Goal: Task Accomplishment & Management: Use online tool/utility

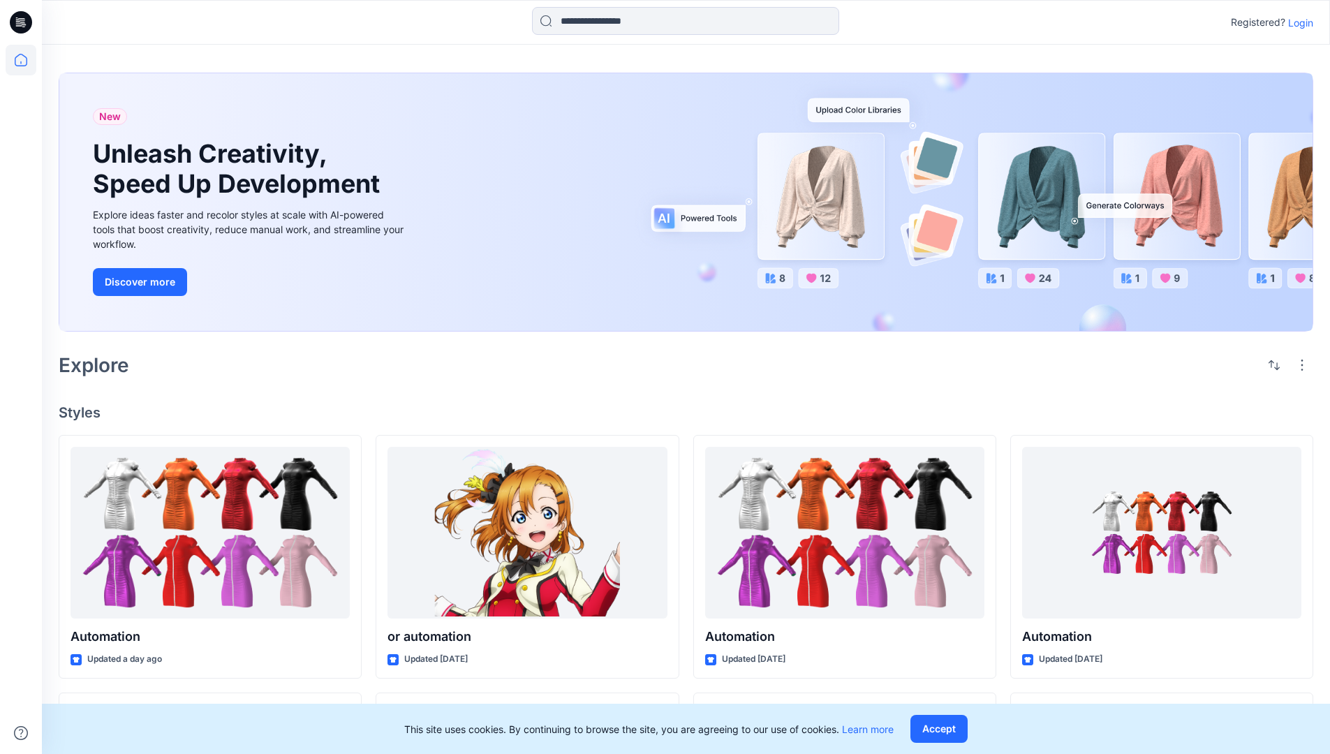
click at [1298, 22] on p "Login" at bounding box center [1301, 22] width 25 height 15
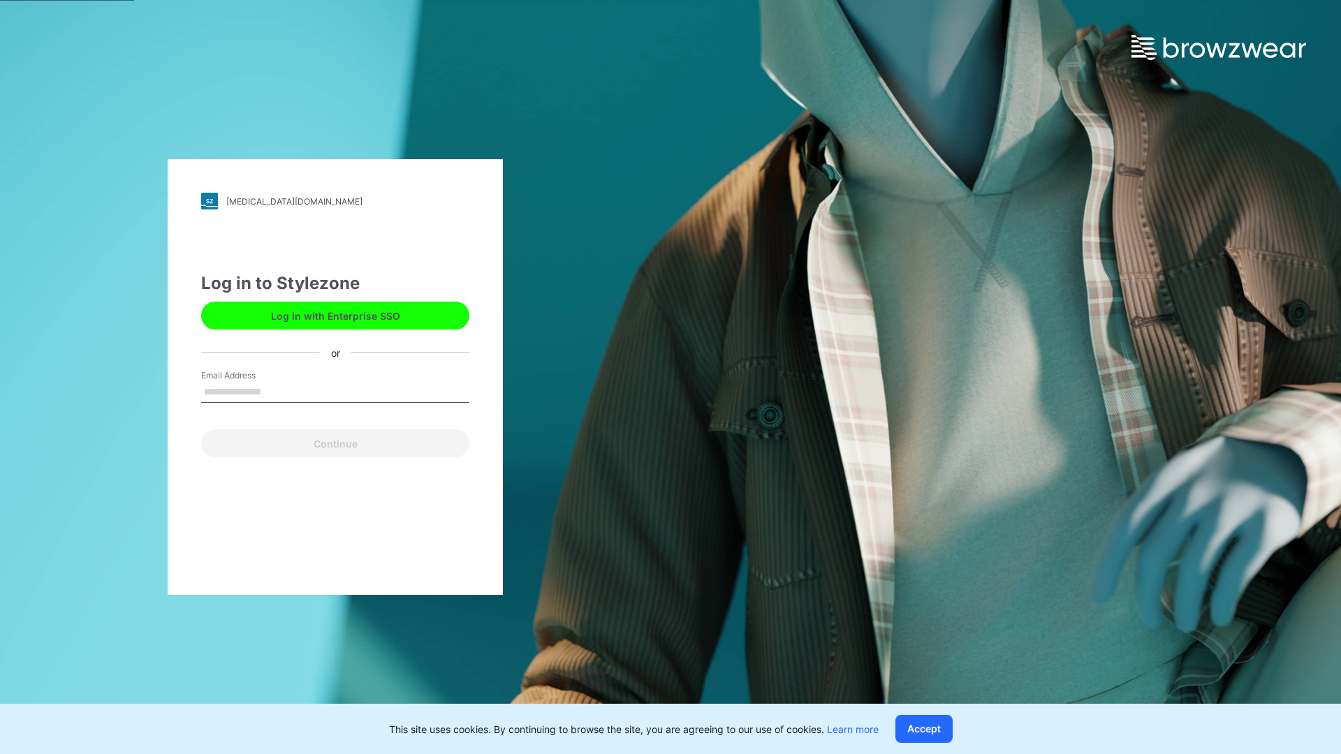
click at [276, 391] on input "Email Address" at bounding box center [335, 392] width 268 height 21
type input "**********"
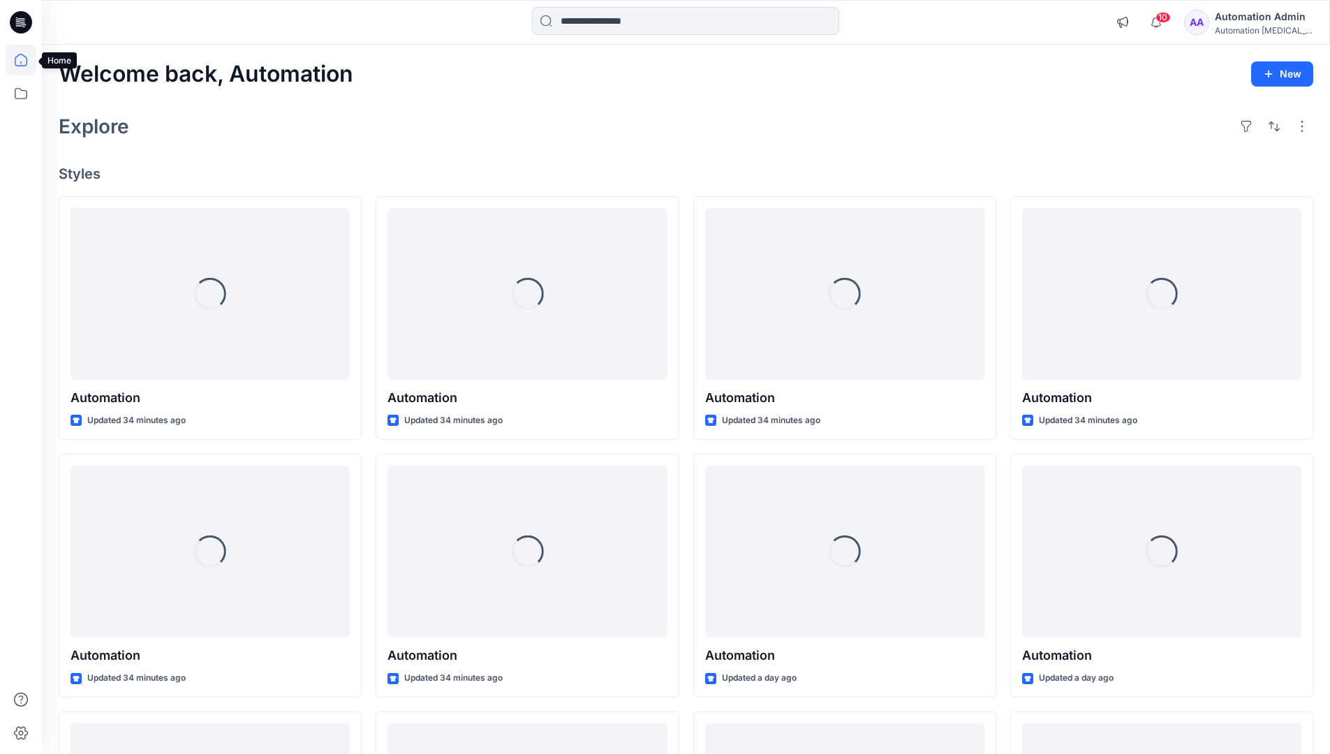
click at [27, 60] on icon at bounding box center [21, 60] width 13 height 13
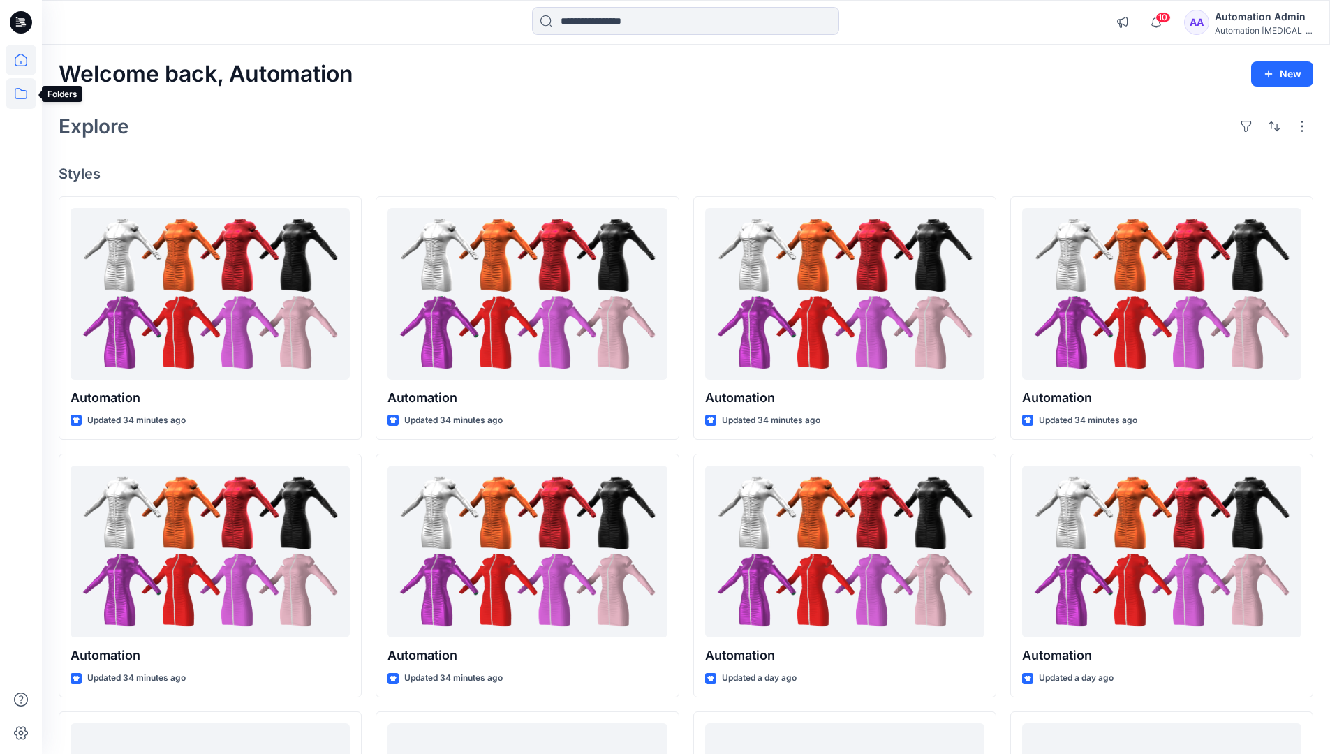
click at [18, 96] on icon at bounding box center [21, 93] width 31 height 31
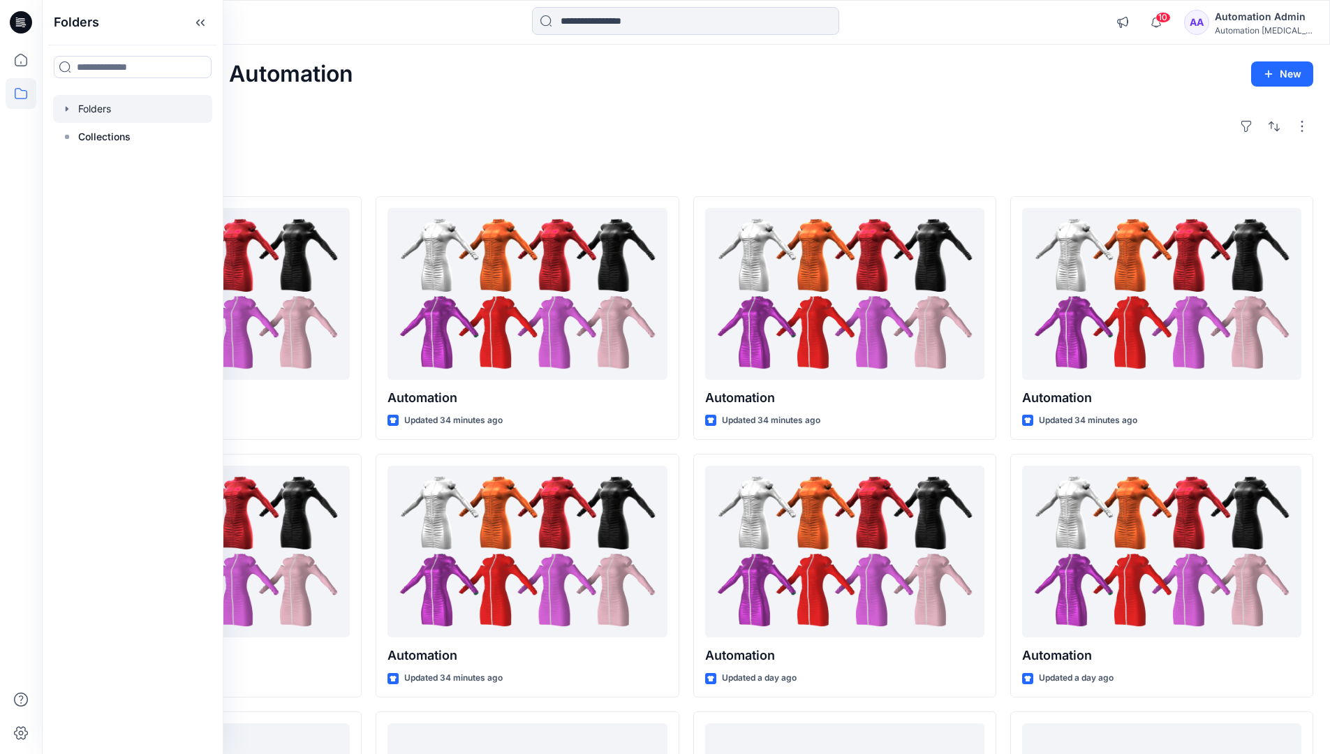
click at [127, 115] on div at bounding box center [132, 109] width 159 height 28
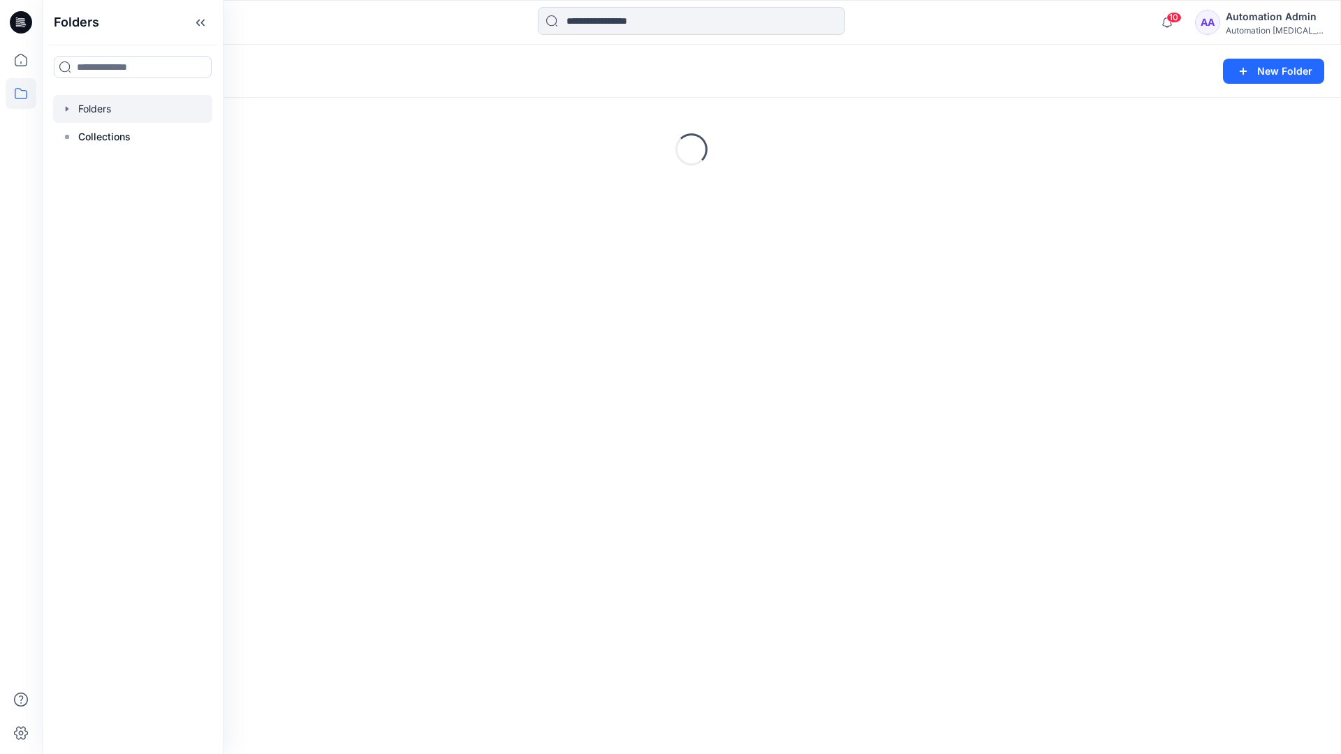
click at [631, 463] on div "Folders New Folder Loading..." at bounding box center [691, 400] width 1299 height 710
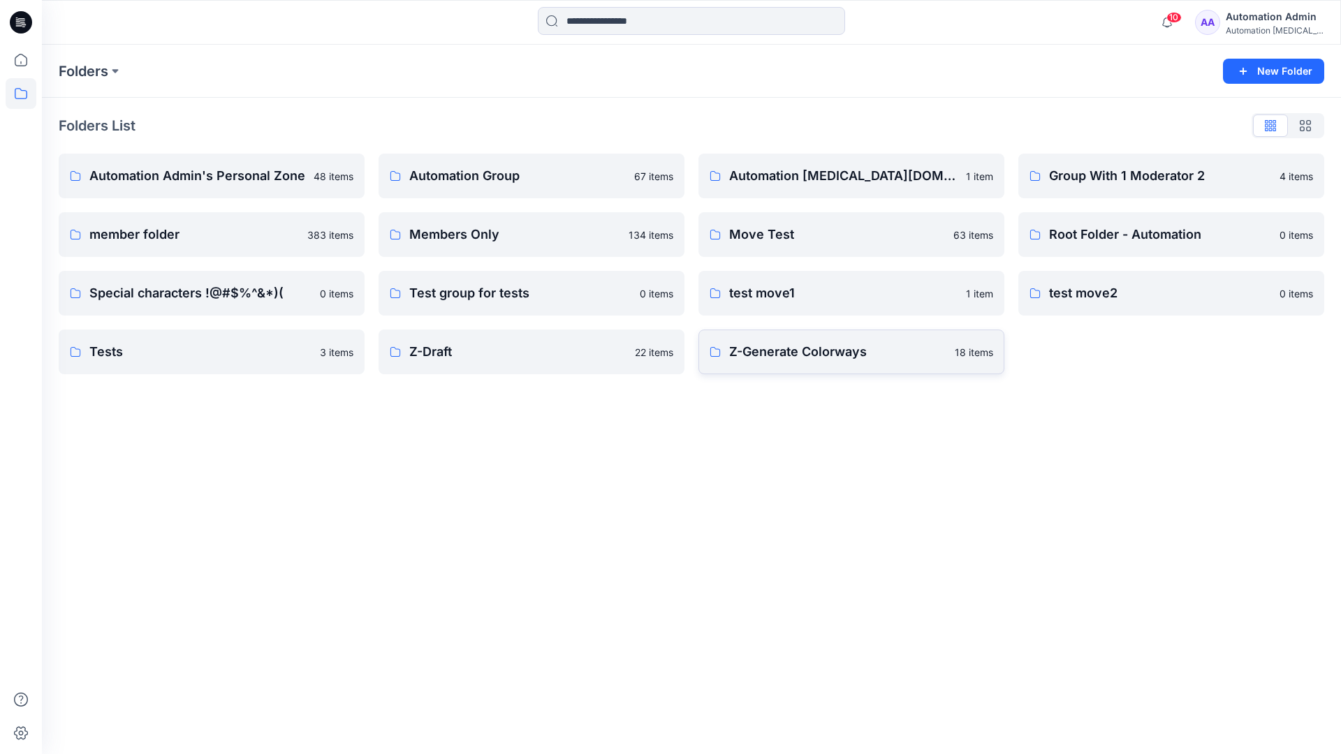
click at [772, 358] on p "Z-Generate Colorways" at bounding box center [837, 352] width 217 height 20
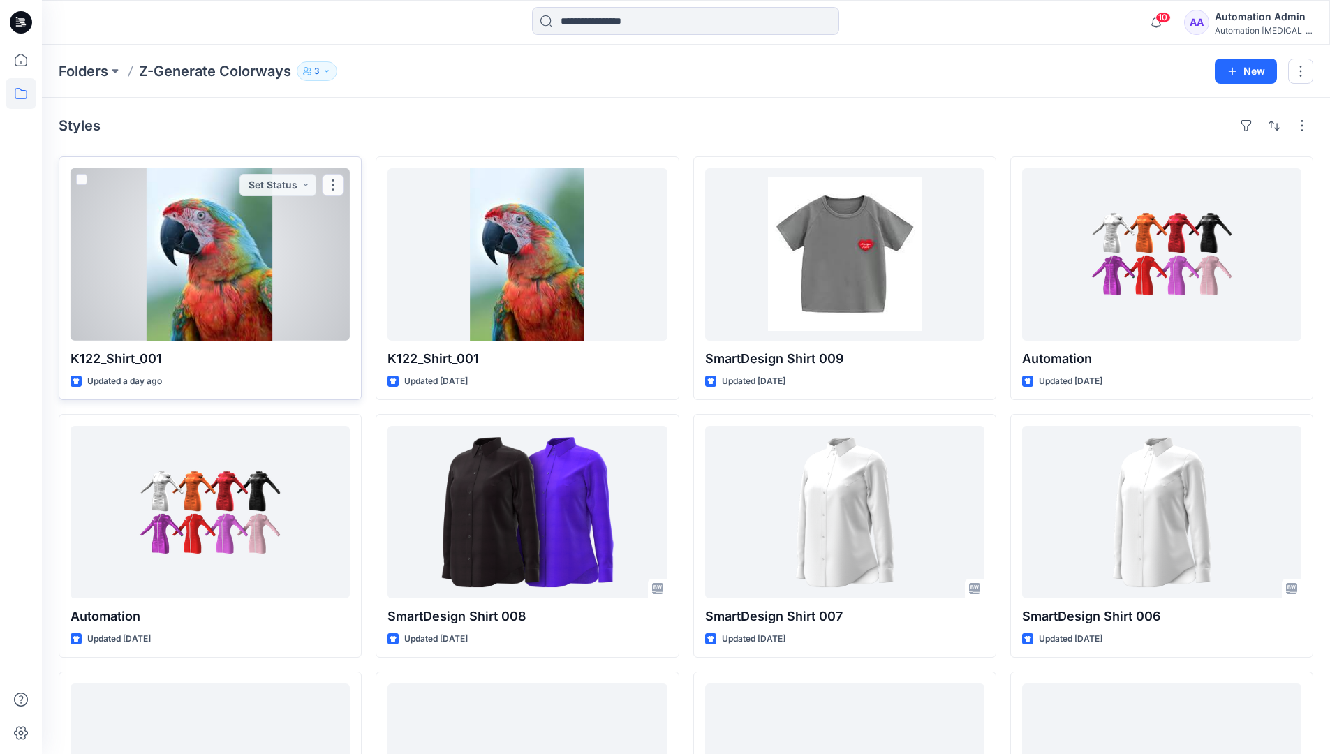
click at [272, 247] on div at bounding box center [210, 254] width 279 height 173
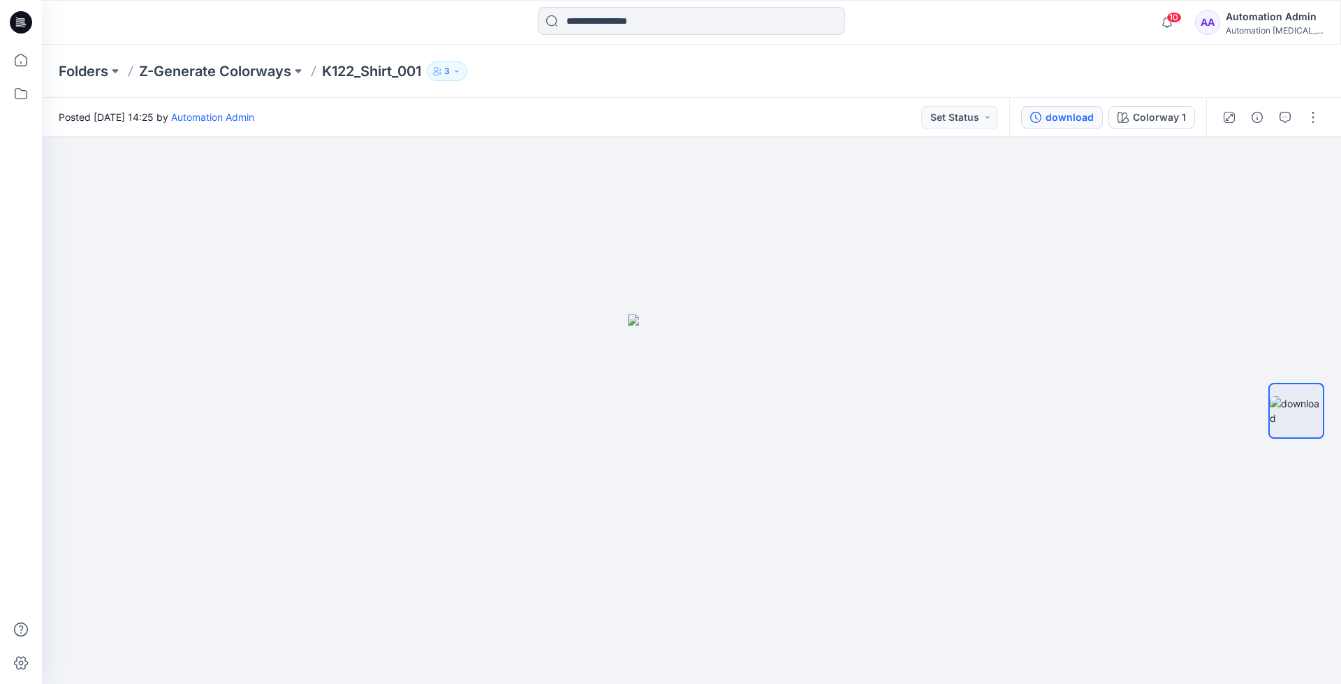
click at [1072, 117] on div "download" at bounding box center [1070, 117] width 48 height 15
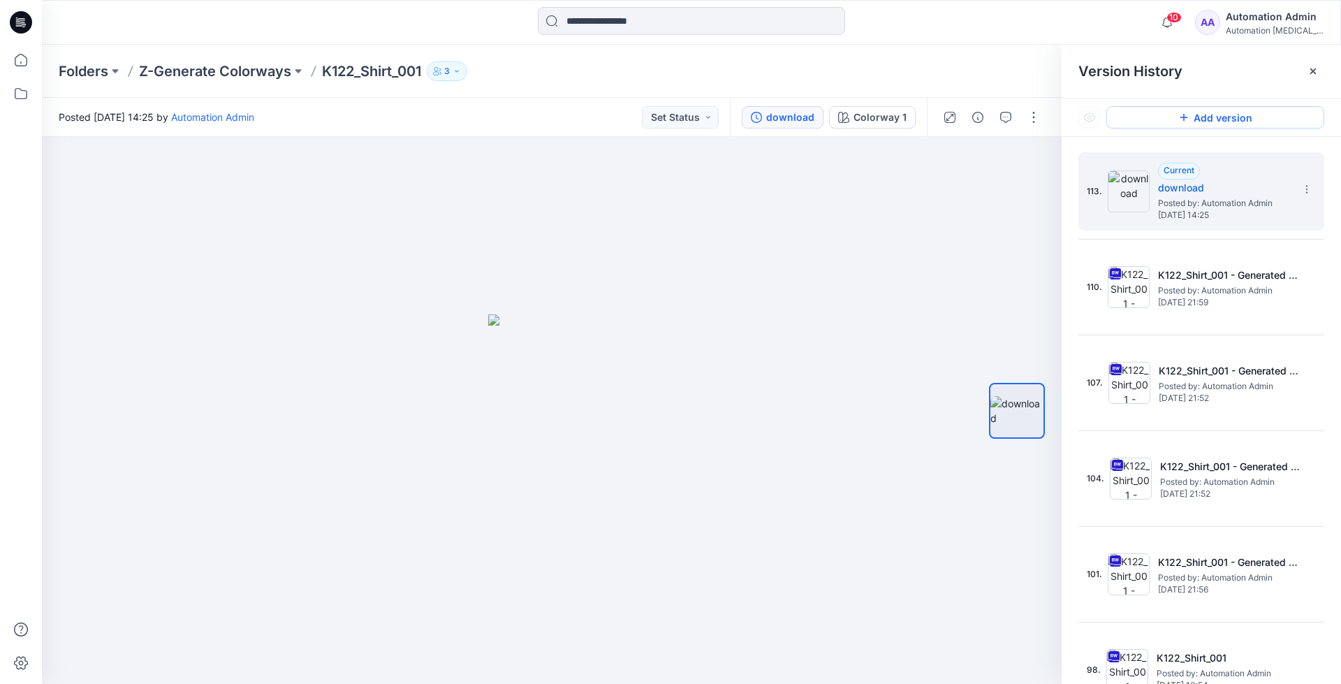
click at [1194, 124] on button "Add version" at bounding box center [1215, 117] width 218 height 22
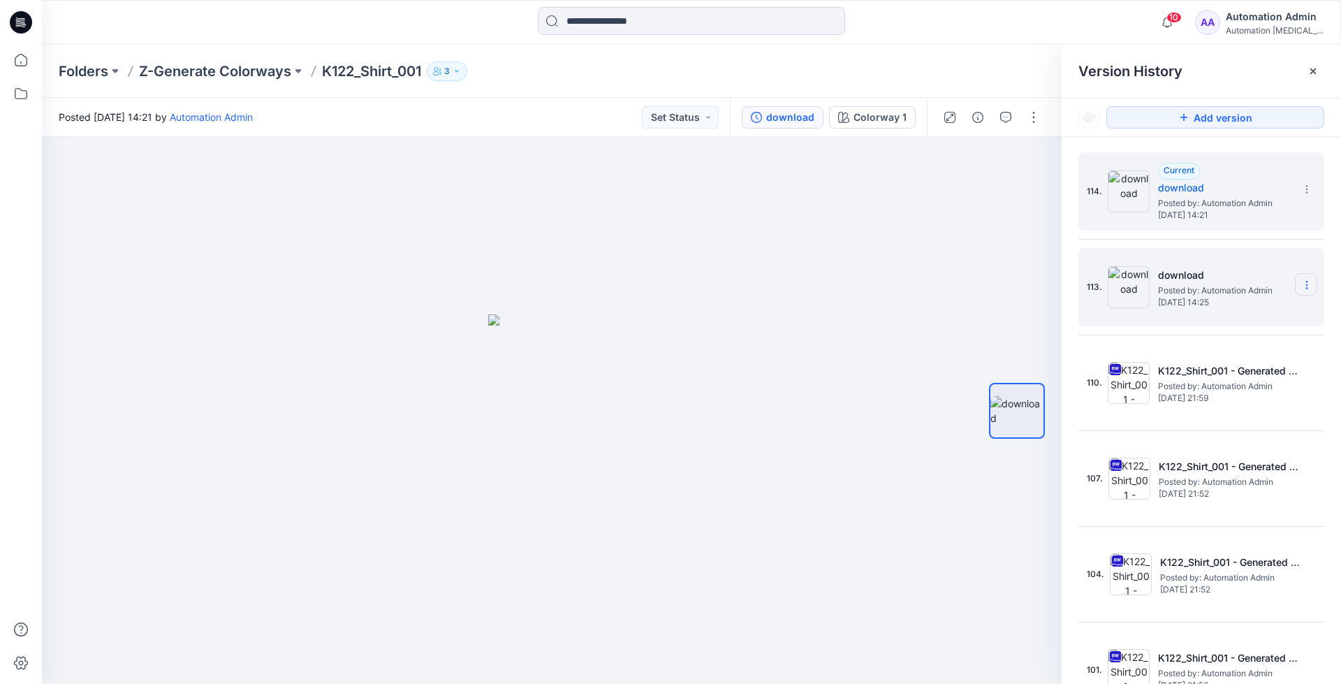
click at [1301, 284] on icon at bounding box center [1306, 284] width 11 height 11
click at [1239, 309] on span "Restore Version" at bounding box center [1212, 312] width 71 height 17
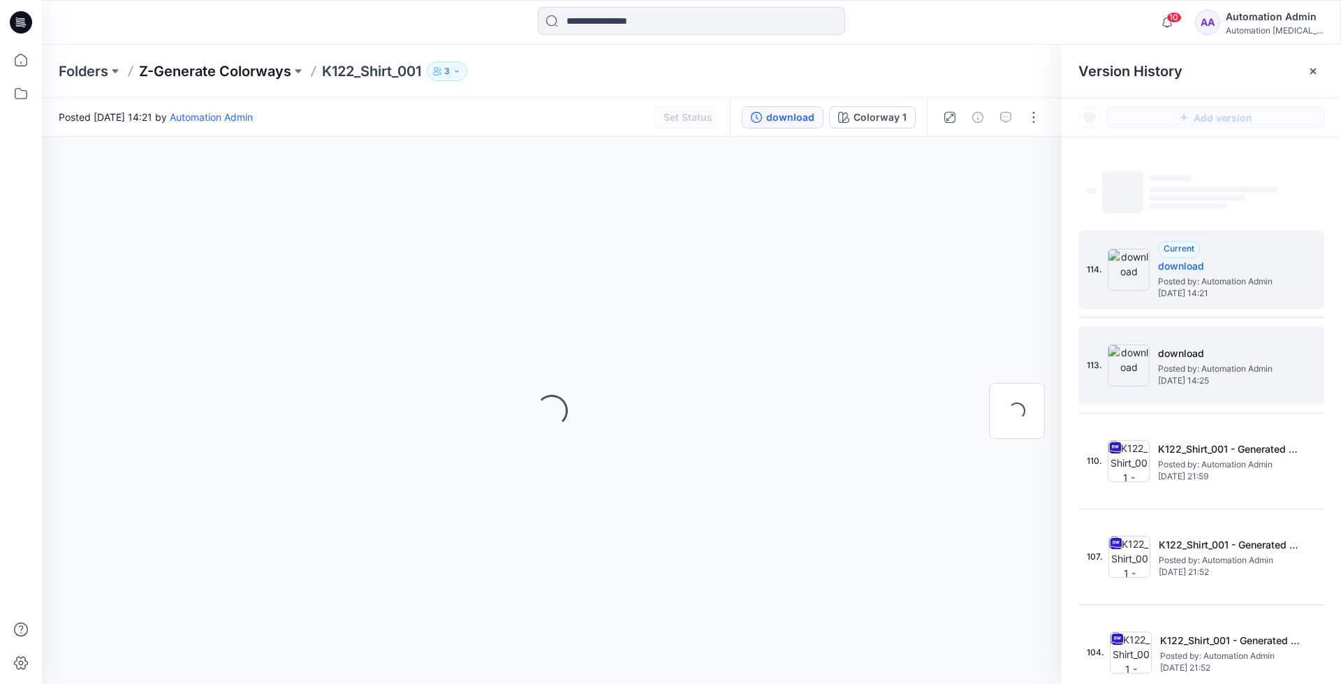
click at [249, 71] on p "Z-Generate Colorways" at bounding box center [215, 71] width 152 height 20
